Goal: Transaction & Acquisition: Purchase product/service

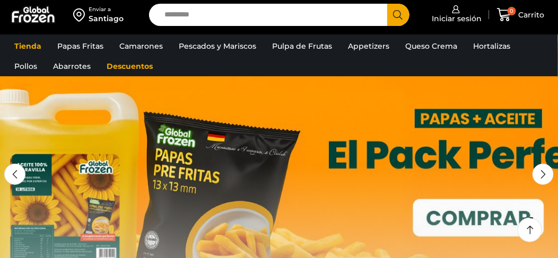
scroll to position [53, 0]
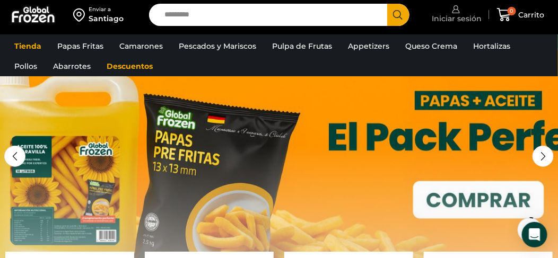
click at [467, 14] on span "Iniciar sesión" at bounding box center [456, 18] width 53 height 11
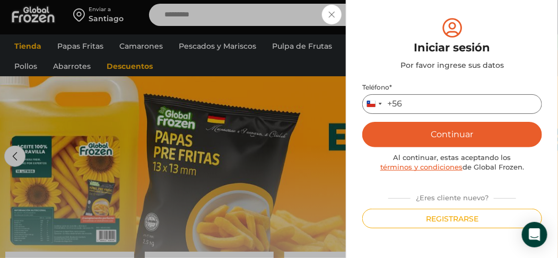
click at [420, 110] on input "Teléfono *" at bounding box center [452, 104] width 180 height 20
type input "*********"
click at [430, 134] on button "Continuar" at bounding box center [452, 134] width 180 height 25
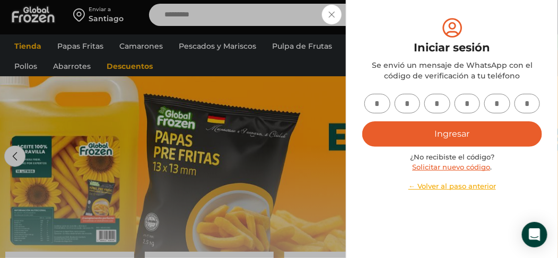
click at [375, 103] on input "text" at bounding box center [377, 104] width 26 height 20
type input "*"
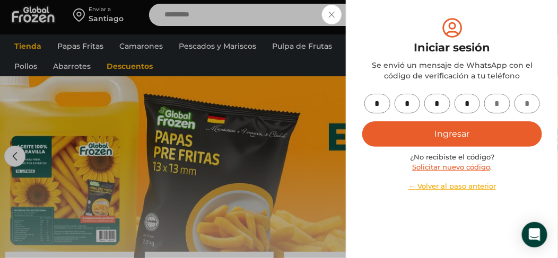
type input "*"
click at [362, 121] on button "Ingresar" at bounding box center [452, 133] width 180 height 25
click at [441, 131] on button "Ingresar" at bounding box center [452, 133] width 180 height 25
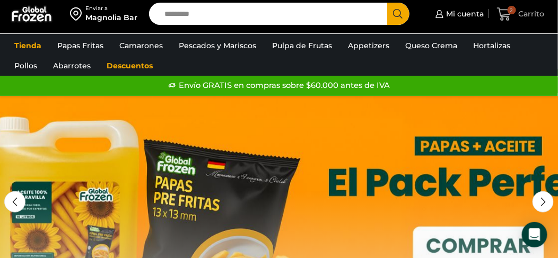
click at [510, 7] on span "2" at bounding box center [512, 10] width 8 height 8
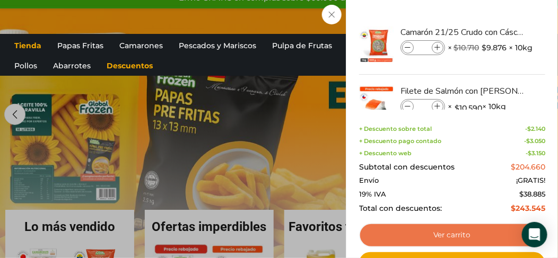
scroll to position [106, 0]
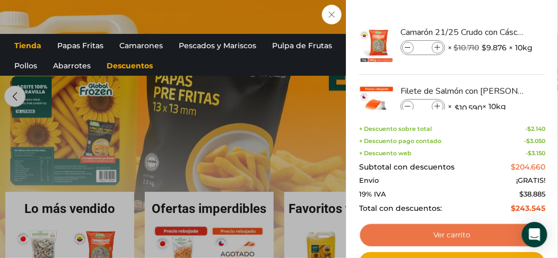
click at [467, 230] on link "Ver carrito" at bounding box center [452, 235] width 186 height 24
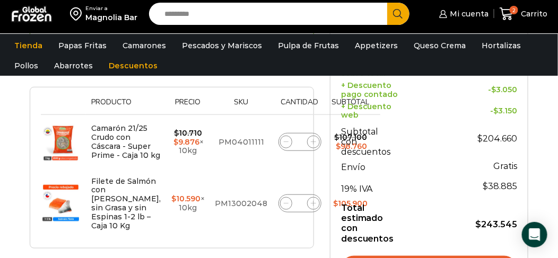
scroll to position [318, 0]
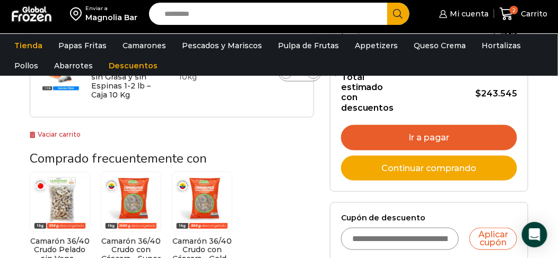
click at [426, 132] on link "Ir a pagar" at bounding box center [429, 137] width 176 height 25
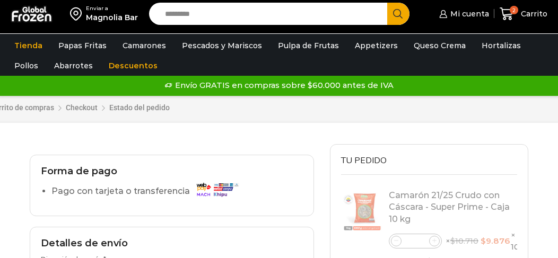
select select "*"
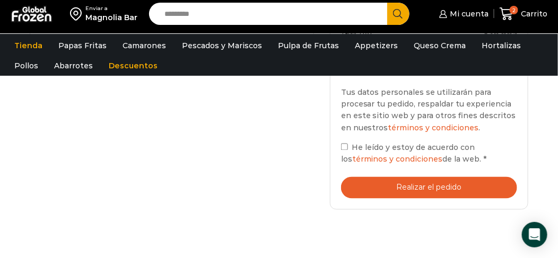
scroll to position [477, 0]
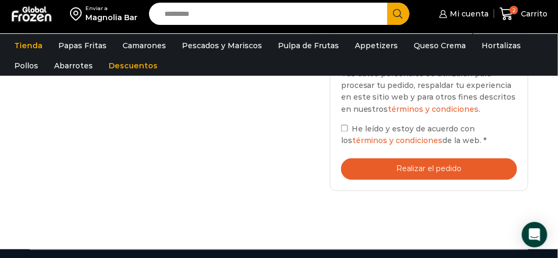
click at [350, 131] on label "He leído y estoy de acuerdo con los términos y condiciones de la web. *" at bounding box center [429, 135] width 176 height 24
click at [406, 168] on button "Realizar el pedido" at bounding box center [429, 170] width 176 height 22
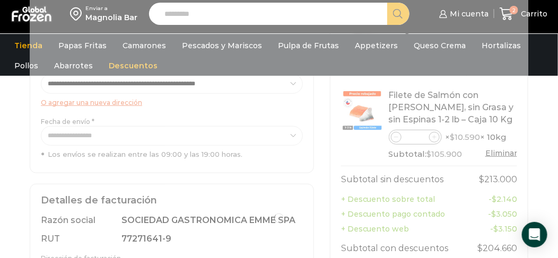
scroll to position [159, 0]
